Goal: Information Seeking & Learning: Check status

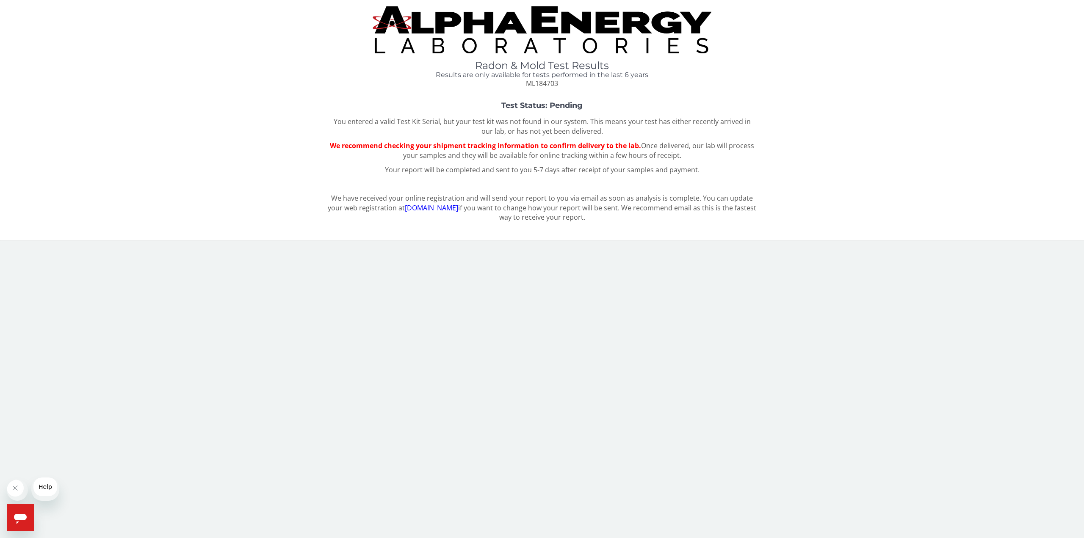
click at [526, 88] on span "ML184703" at bounding box center [542, 83] width 32 height 9
click at [472, 28] on img at bounding box center [541, 29] width 339 height 47
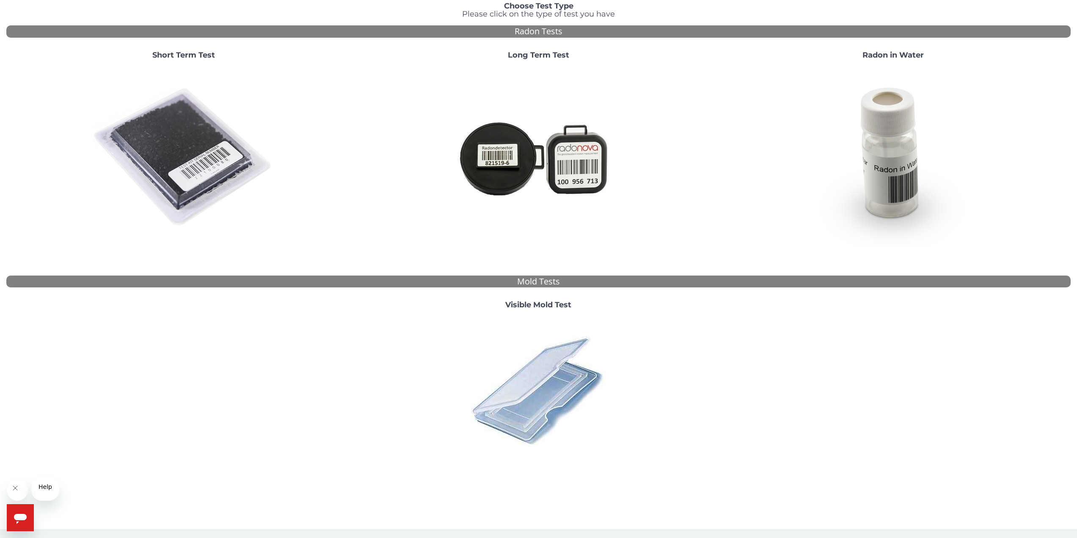
scroll to position [132, 0]
click at [549, 357] on img at bounding box center [538, 390] width 148 height 148
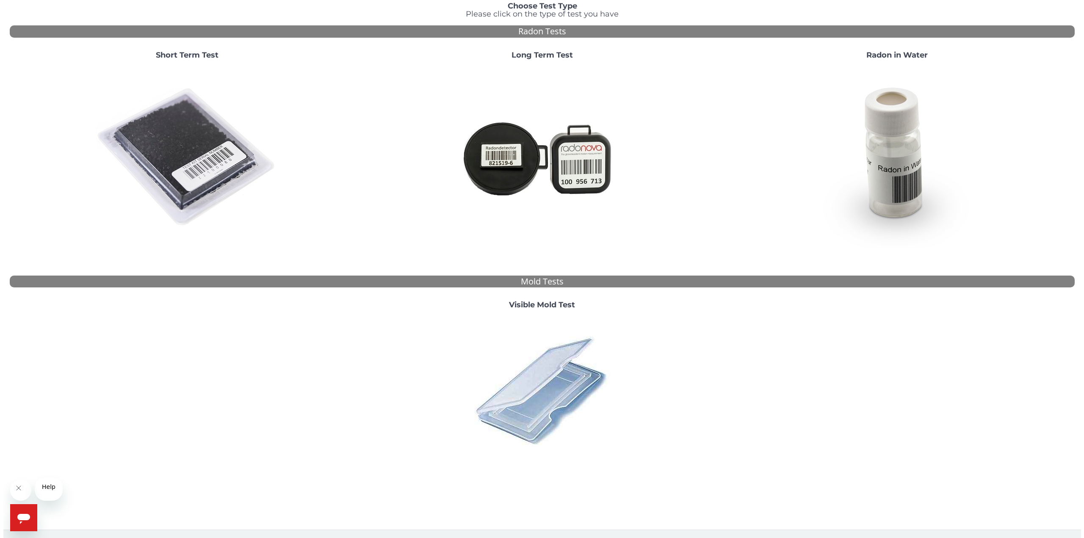
scroll to position [0, 0]
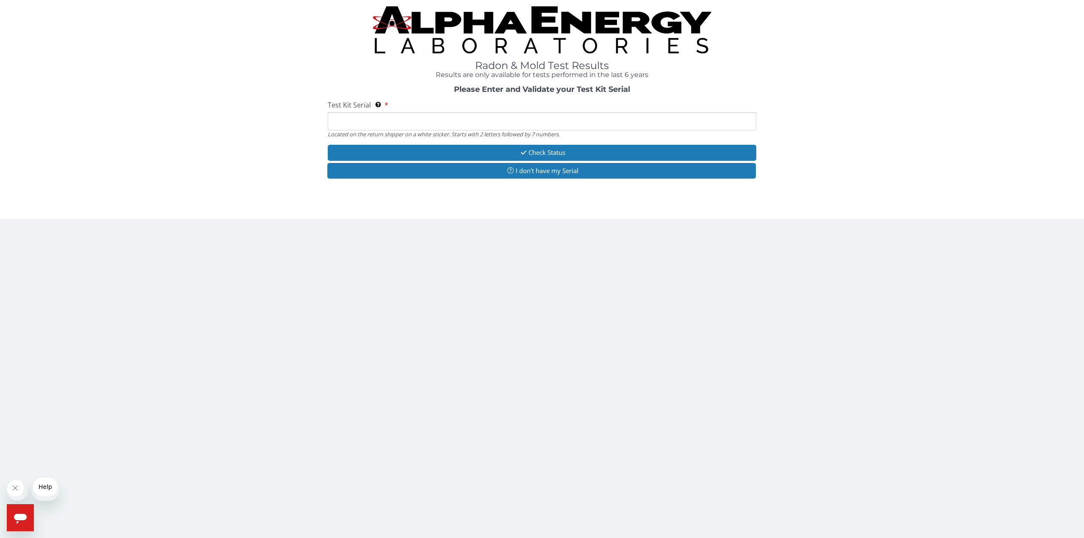
click at [480, 130] on input "Test Kit Serial Located on the return shipper on a white sticker. Starts with 2…" at bounding box center [542, 121] width 428 height 18
click at [368, 130] on input "Test Kit Serial Located on the return shipper on a white sticker. Starts with 2…" at bounding box center [542, 121] width 428 height 18
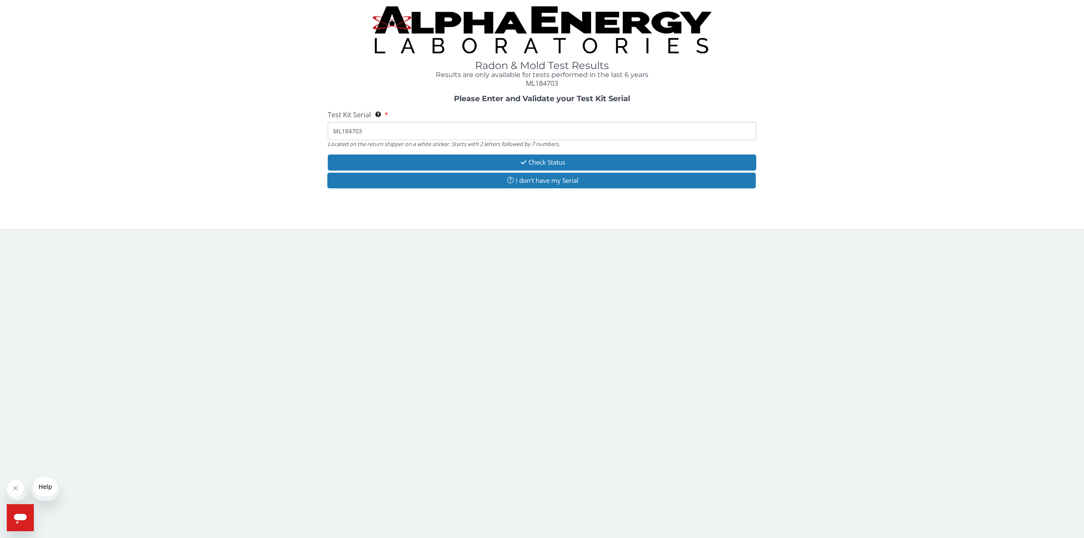
type input "ML184703"
click at [516, 170] on button "Check Status" at bounding box center [542, 162] width 428 height 16
